Goal: Task Accomplishment & Management: Use online tool/utility

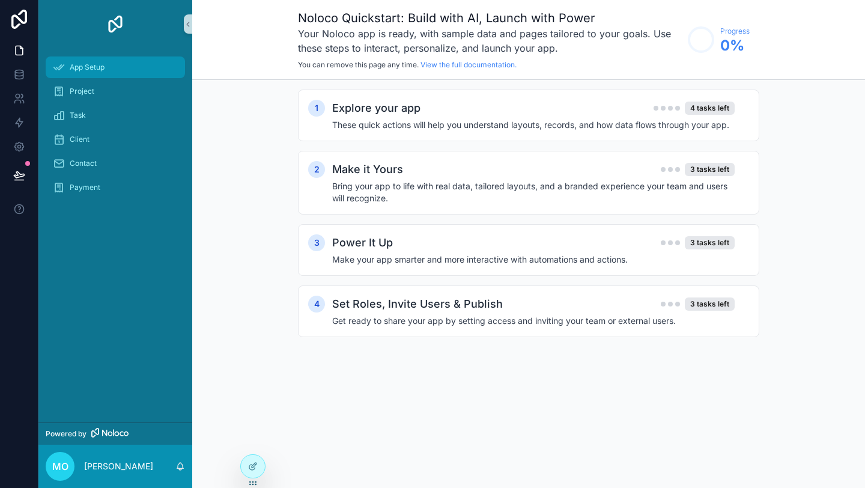
click at [81, 70] on span "App Setup" at bounding box center [87, 67] width 35 height 10
click at [398, 109] on h2 "Explore your app" at bounding box center [376, 108] width 88 height 17
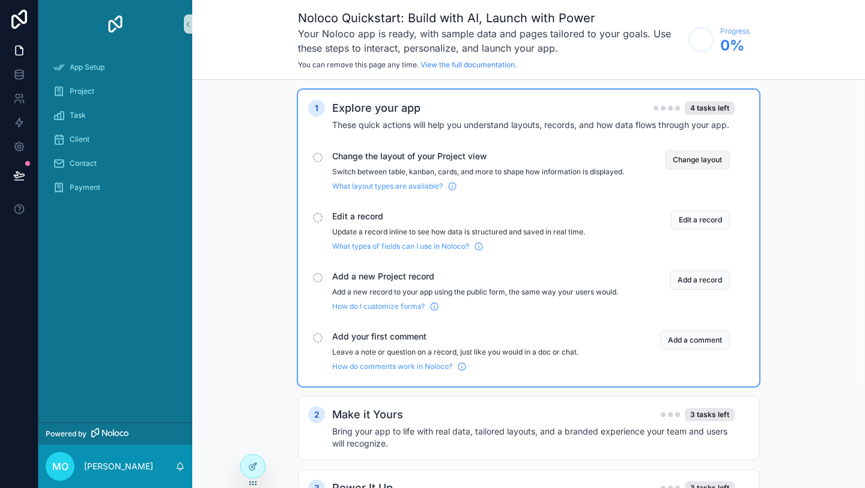
click at [688, 163] on button "Change layout" at bounding box center [697, 159] width 65 height 19
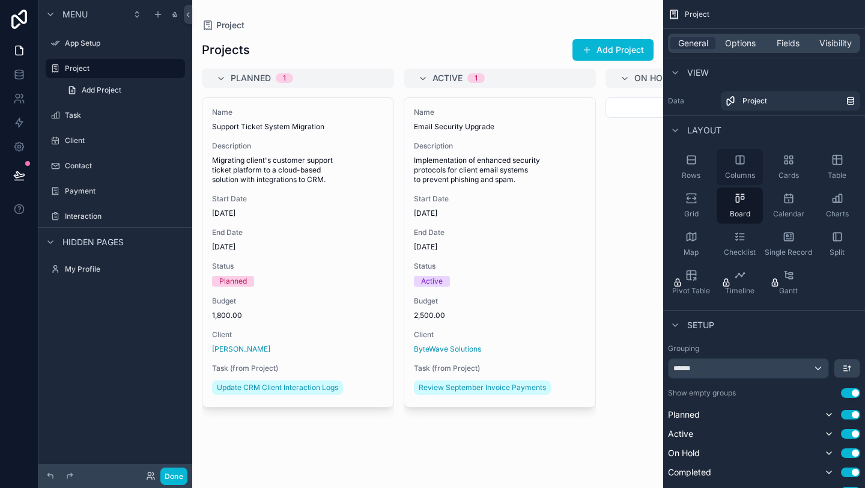
click at [737, 168] on div "Columns" at bounding box center [740, 167] width 46 height 36
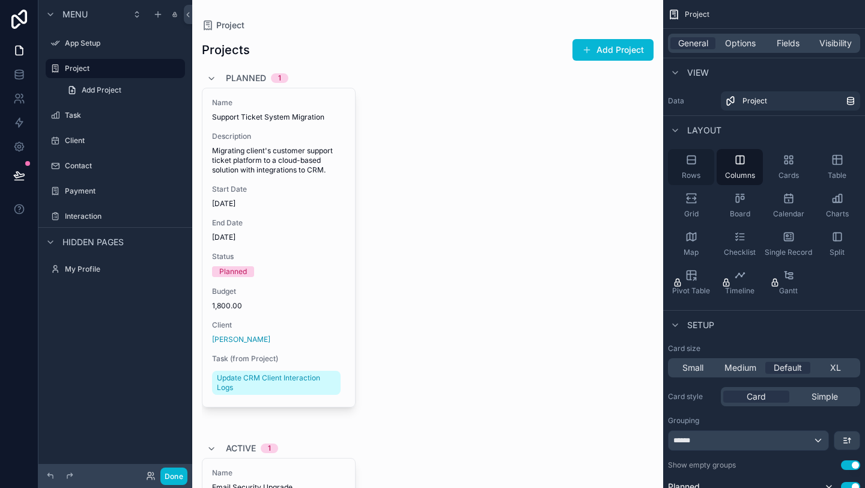
click at [698, 163] on div "Rows" at bounding box center [691, 167] width 46 height 36
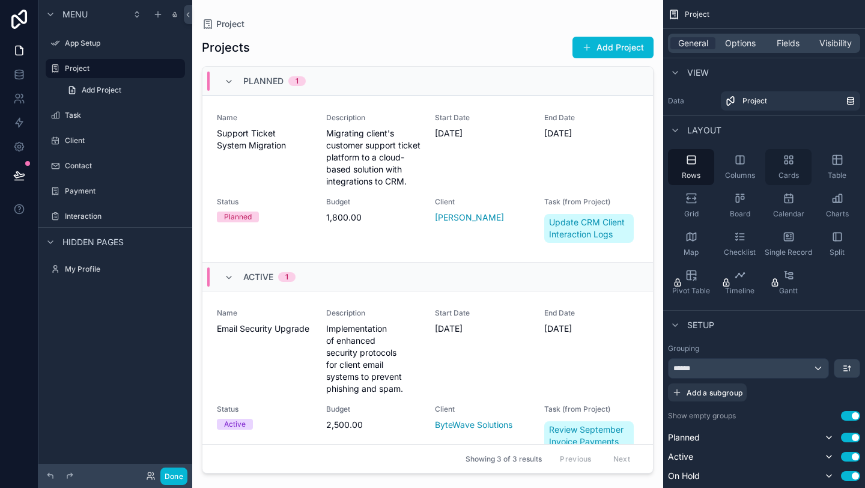
click at [783, 171] on span "Cards" at bounding box center [789, 176] width 20 height 10
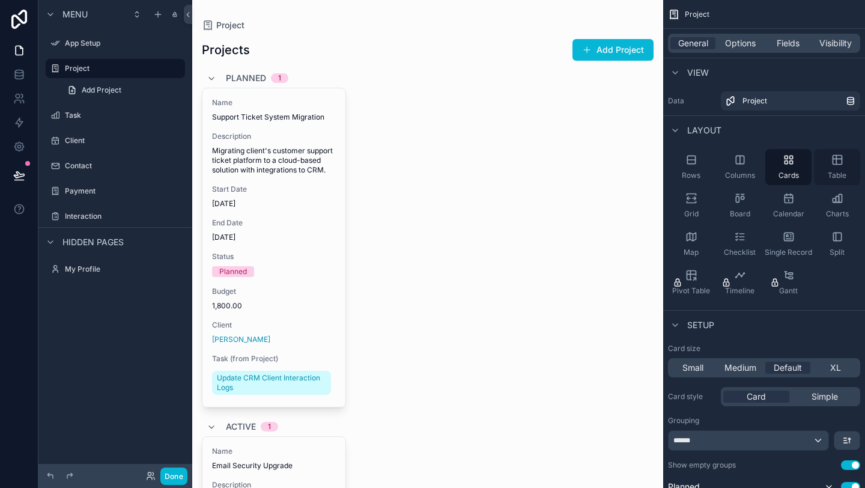
click at [847, 165] on div "Table" at bounding box center [837, 167] width 46 height 36
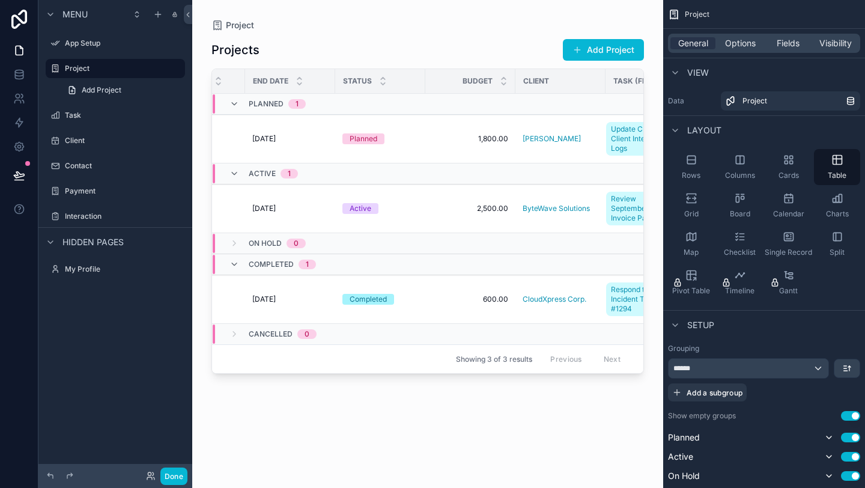
scroll to position [0, 342]
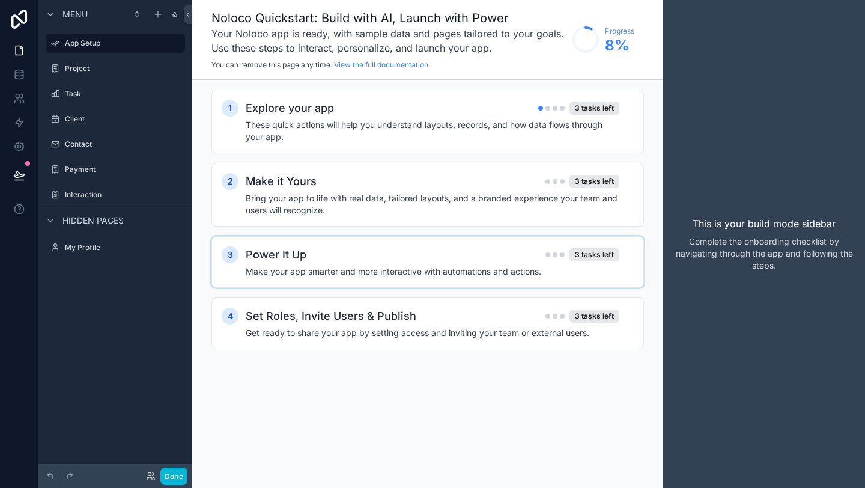
click at [364, 256] on div "Power It Up 3 tasks left" at bounding box center [433, 254] width 374 height 17
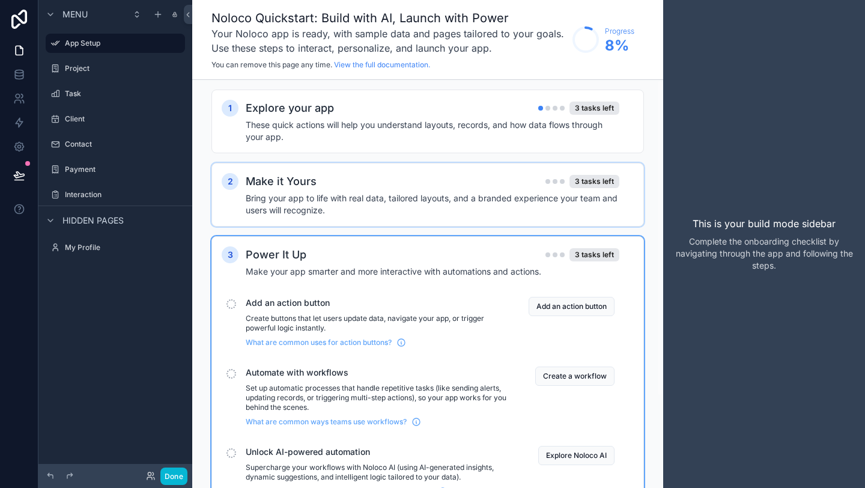
click at [395, 181] on div "Make it Yours 3 tasks left" at bounding box center [433, 181] width 374 height 17
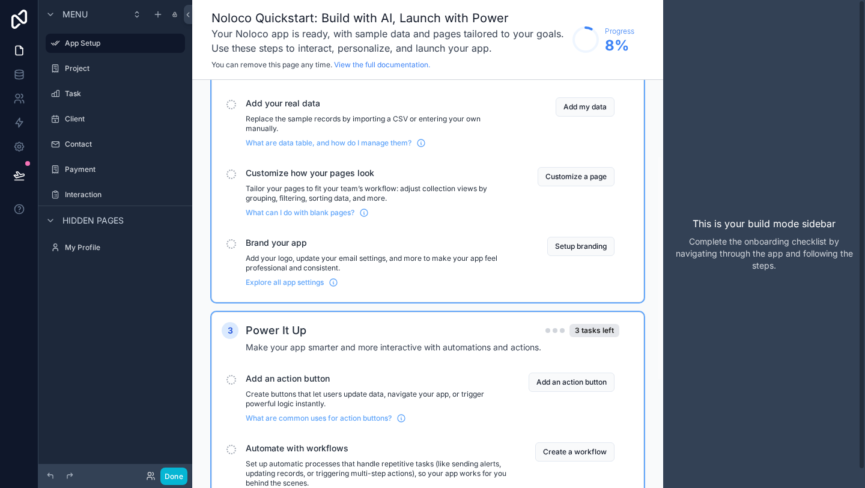
scroll to position [332, 0]
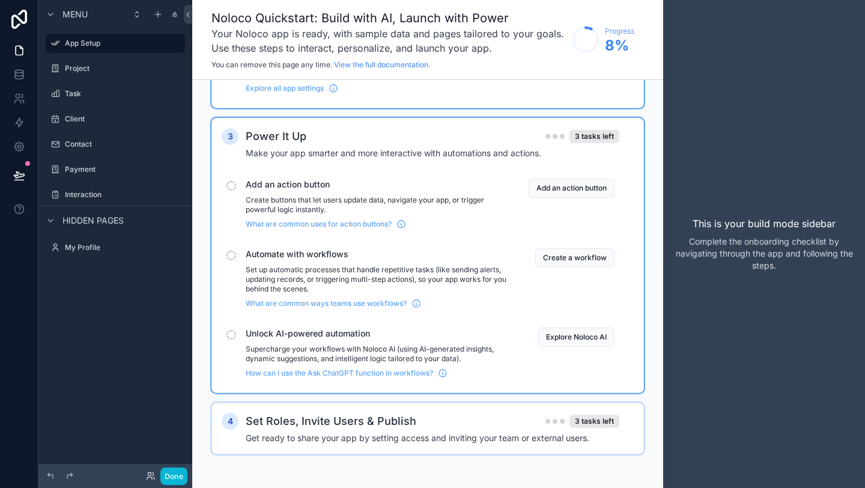
click at [393, 418] on h2 "Set Roles, Invite Users & Publish" at bounding box center [331, 421] width 171 height 17
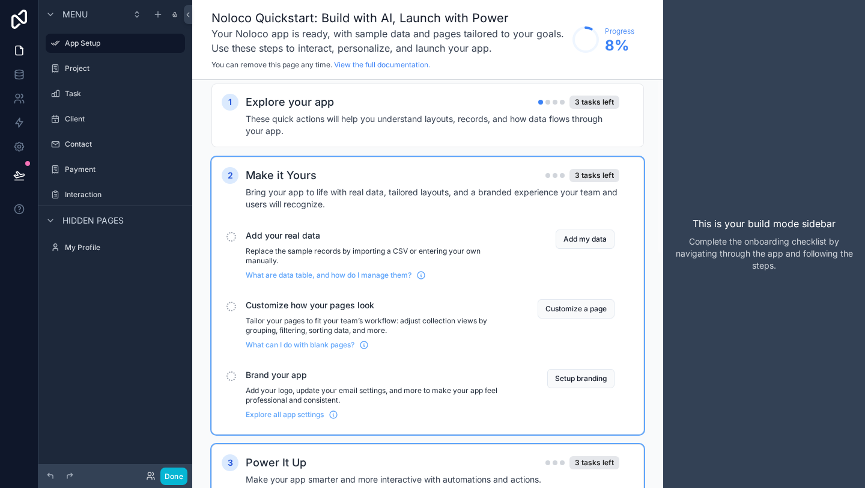
scroll to position [0, 0]
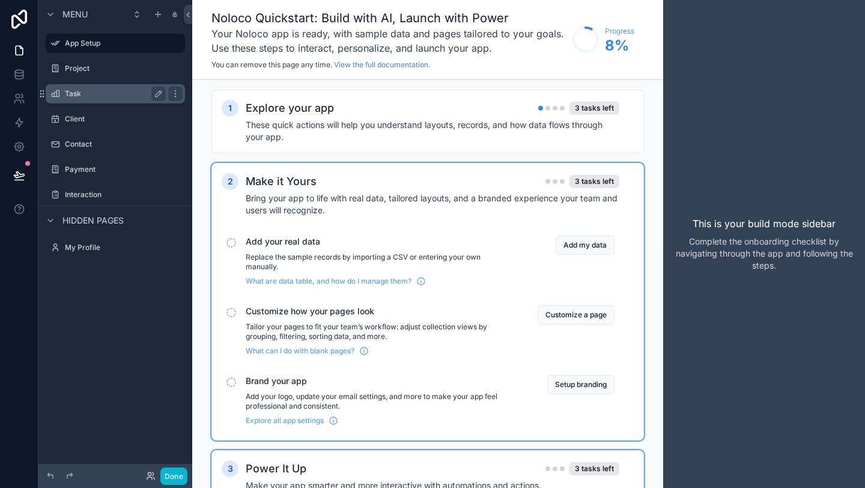
click at [108, 96] on label "Task" at bounding box center [113, 94] width 96 height 10
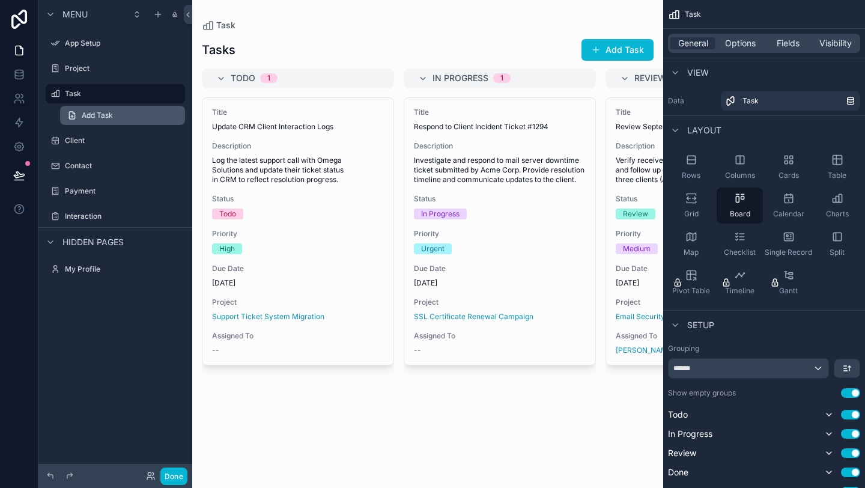
click at [106, 114] on span "Add Task" at bounding box center [97, 116] width 31 height 10
